Goal: Task Accomplishment & Management: Manage account settings

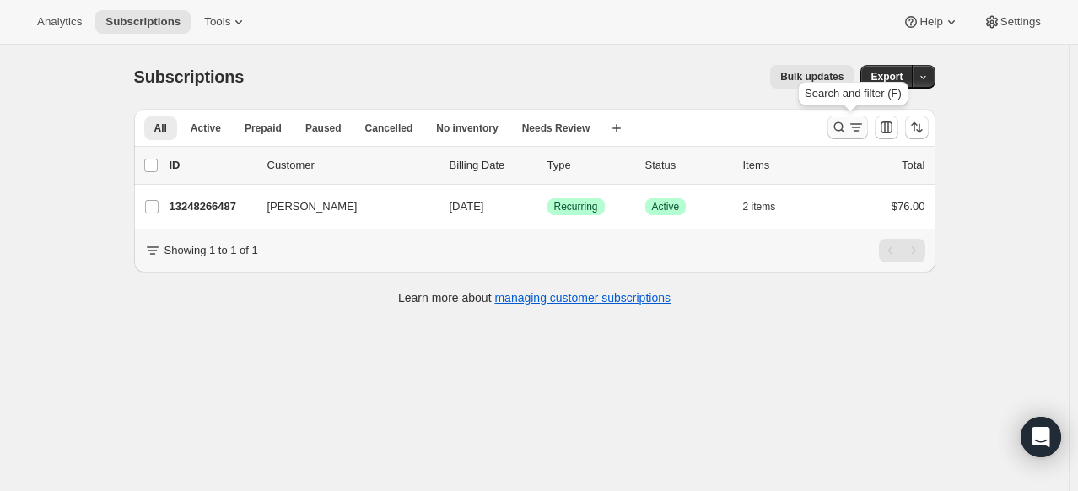
click at [848, 126] on icon "Search and filter results" at bounding box center [839, 127] width 17 height 17
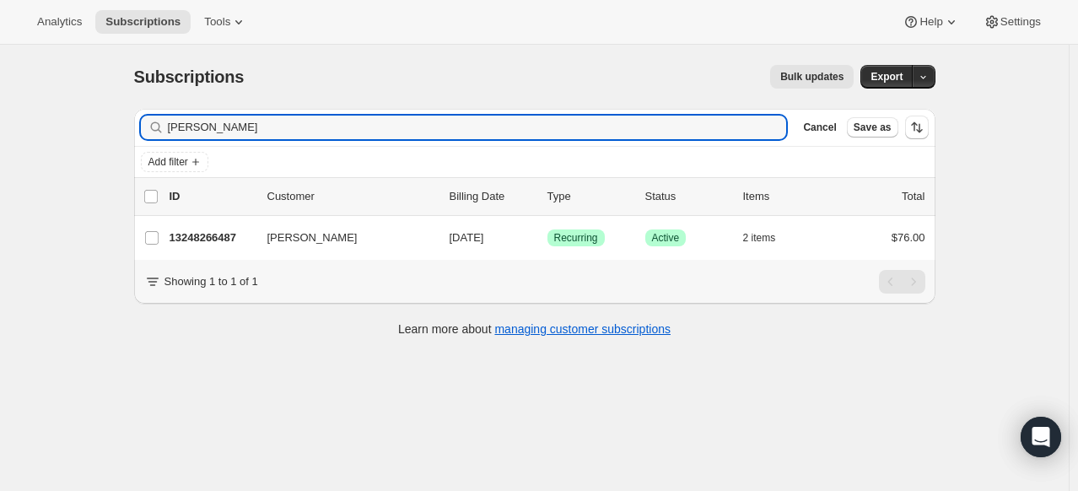
drag, startPoint x: 261, startPoint y: 130, endPoint x: 42, endPoint y: 98, distance: 221.6
click at [42, 99] on div "Subscriptions. This page is ready Subscriptions Bulk updates More actions Bulk …" at bounding box center [534, 290] width 1068 height 491
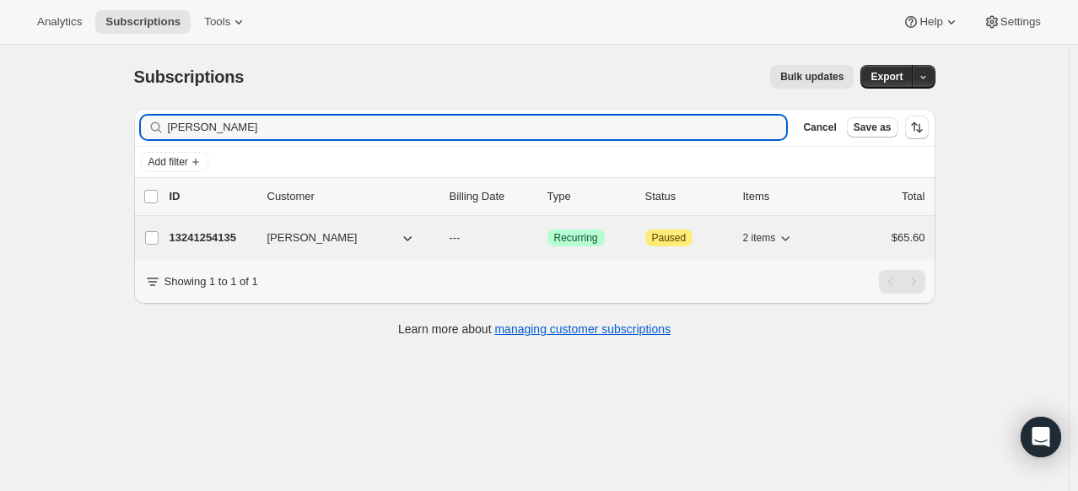
type input "[PERSON_NAME]"
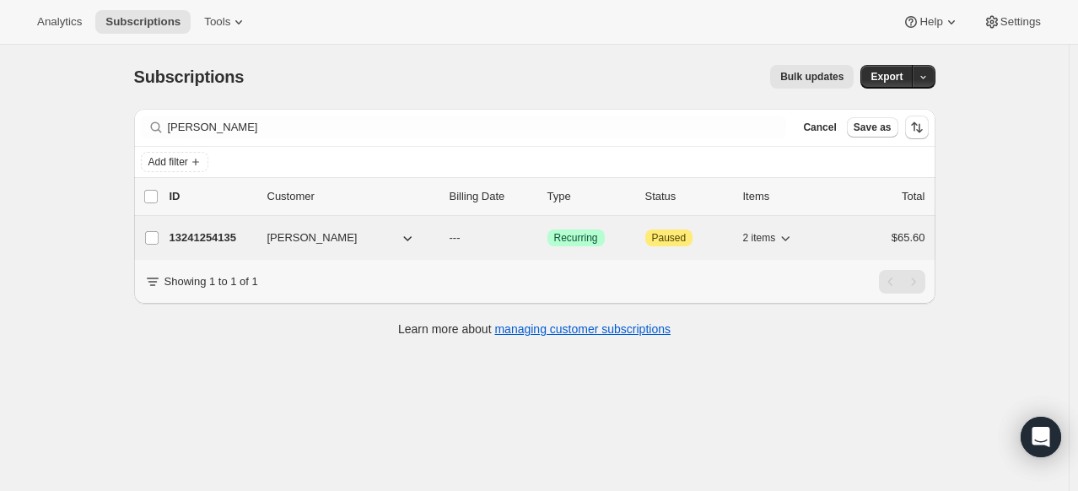
click at [198, 239] on p "13241254135" at bounding box center [212, 237] width 84 height 17
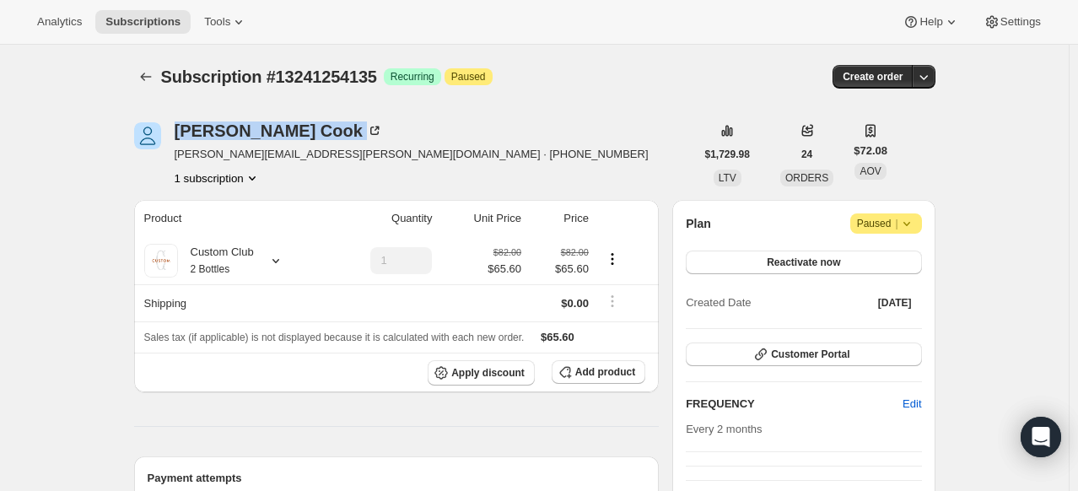
drag, startPoint x: 297, startPoint y: 138, endPoint x: 175, endPoint y: 134, distance: 122.4
click at [175, 134] on div "[PERSON_NAME] [PERSON_NAME][EMAIL_ADDRESS][PERSON_NAME][DOMAIN_NAME] · [PHONE_N…" at bounding box center [414, 154] width 561 height 64
copy div "[PERSON_NAME]"
click at [366, 130] on icon at bounding box center [374, 130] width 17 height 17
